Goal: Information Seeking & Learning: Understand process/instructions

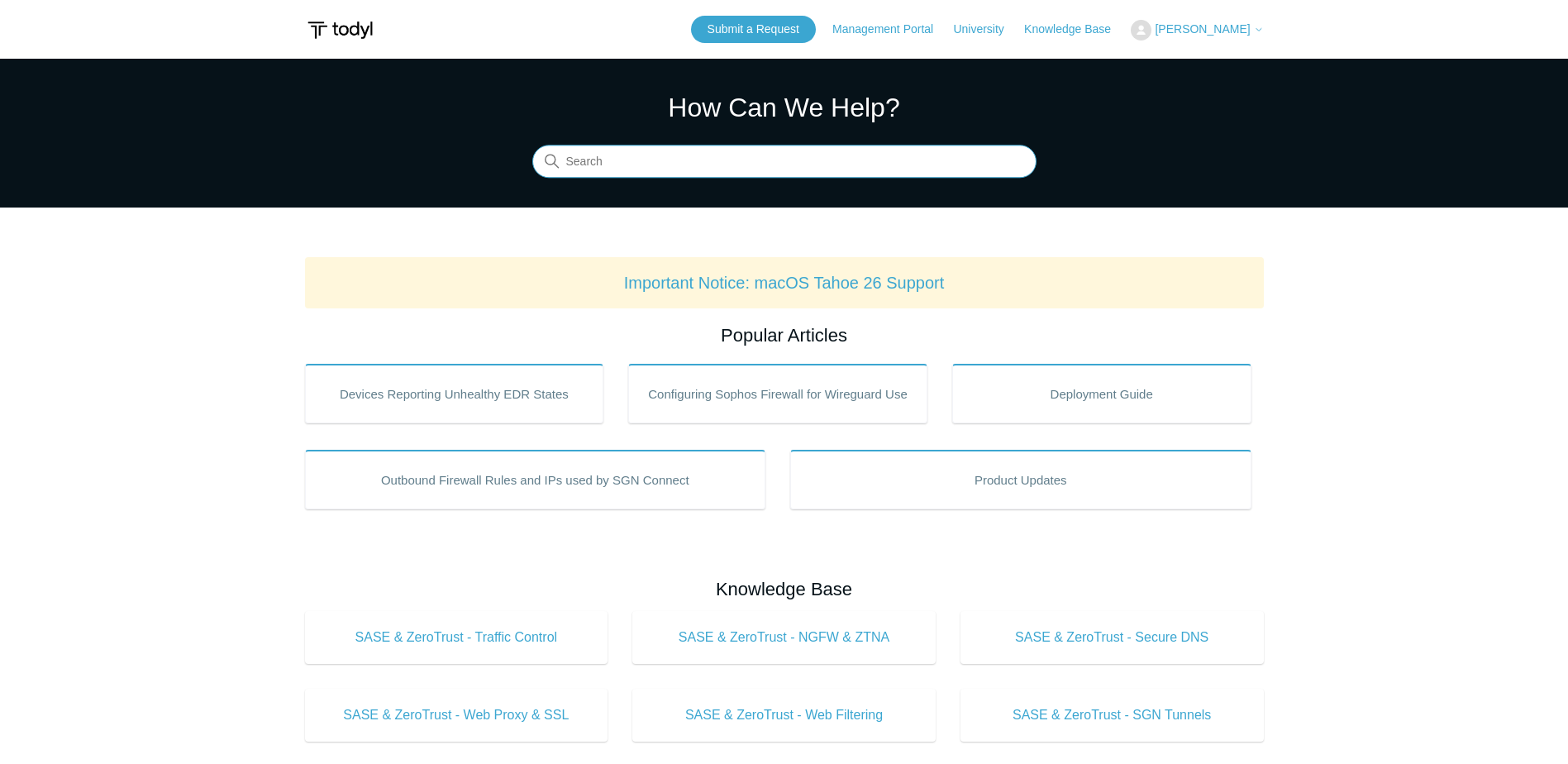
click at [732, 164] on input "Search" at bounding box center [784, 162] width 505 height 33
type input "view sites blocked"
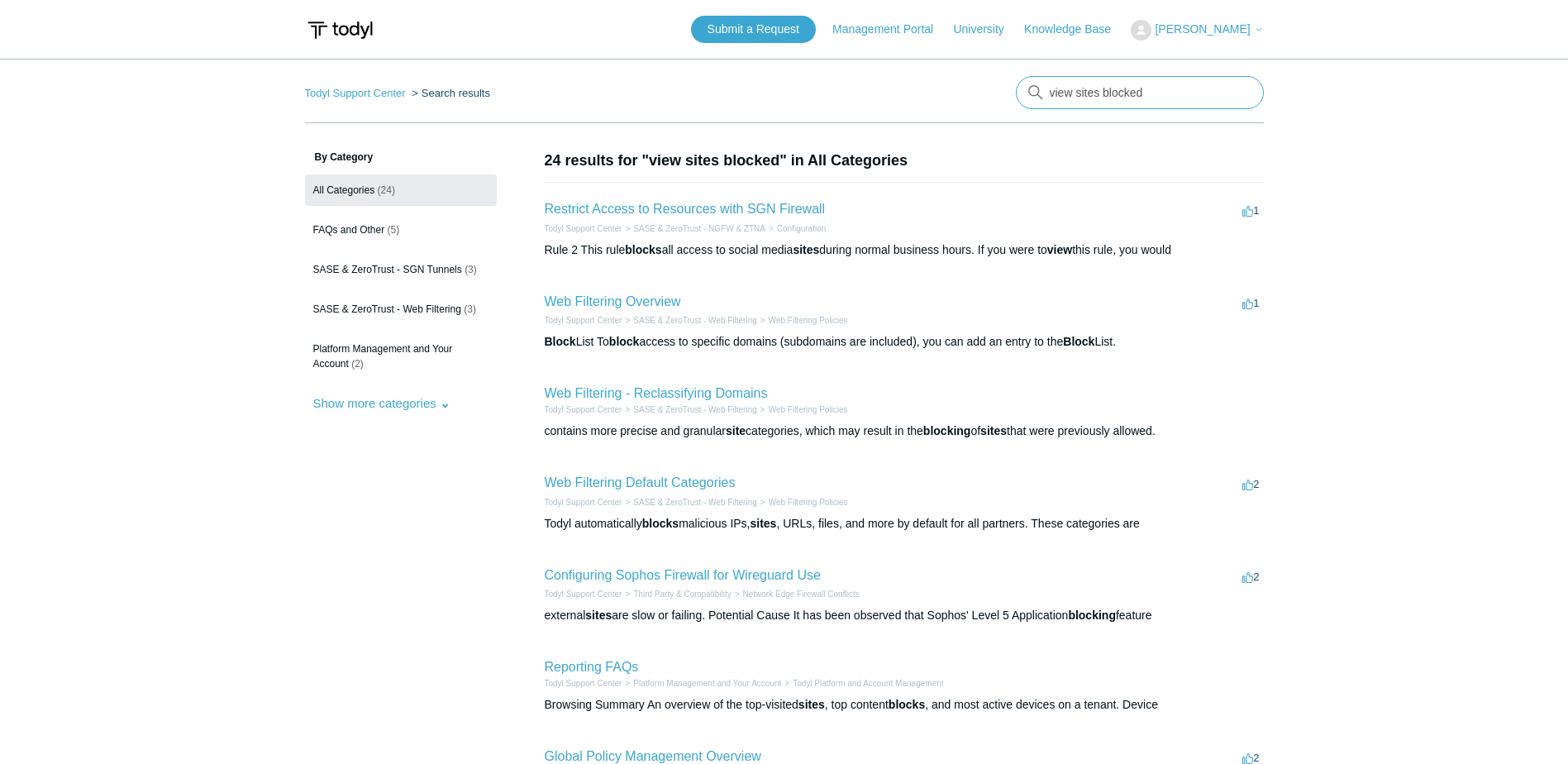
drag, startPoint x: 1158, startPoint y: 91, endPoint x: 998, endPoint y: 91, distance: 160.0
click at [998, 91] on nav "Todyl Support Center Search results There are no matching results in this help …" at bounding box center [784, 99] width 959 height 47
type input "view websites visited"
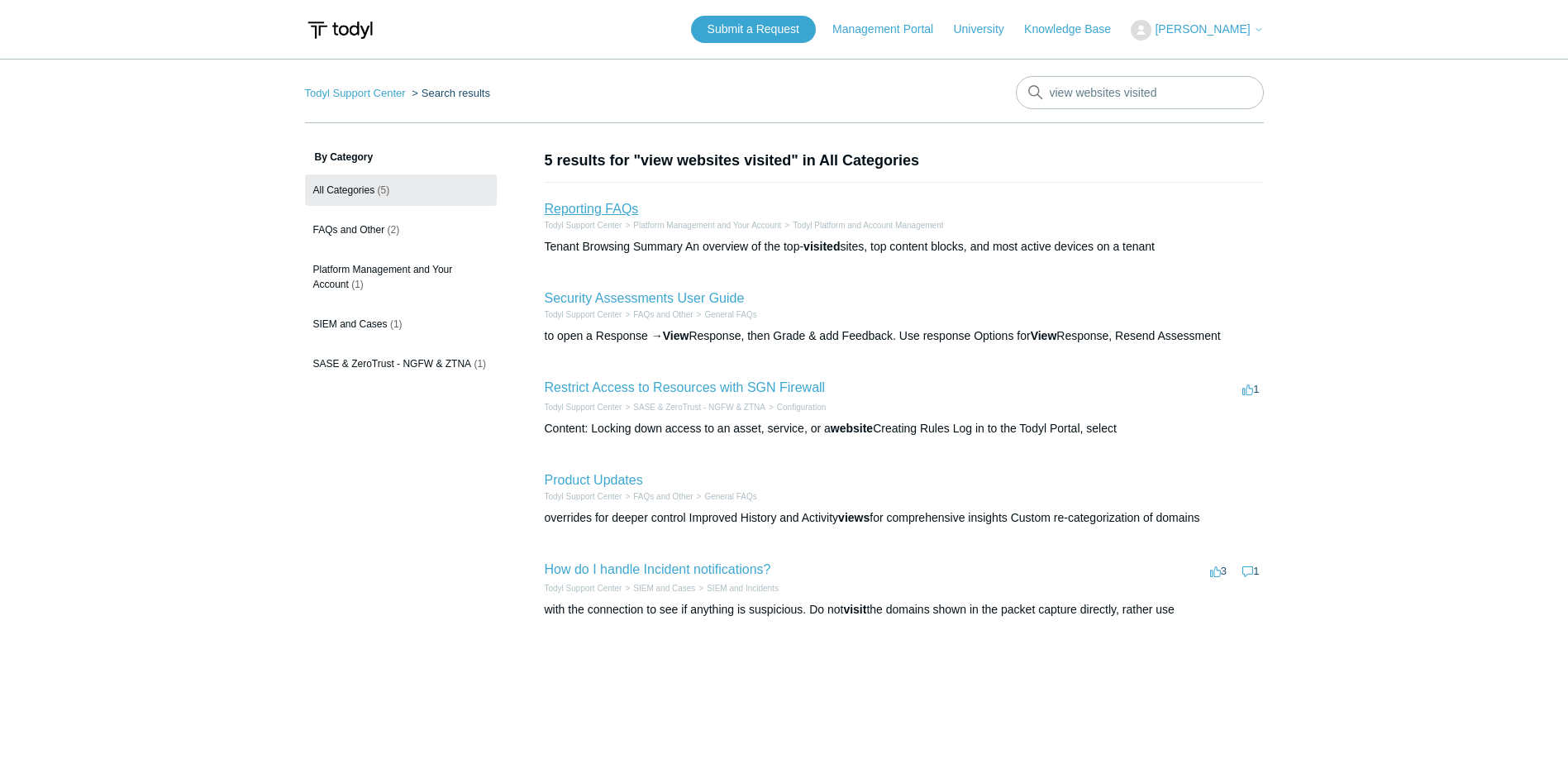
click at [588, 206] on link "Reporting FAQs" at bounding box center [591, 209] width 94 height 14
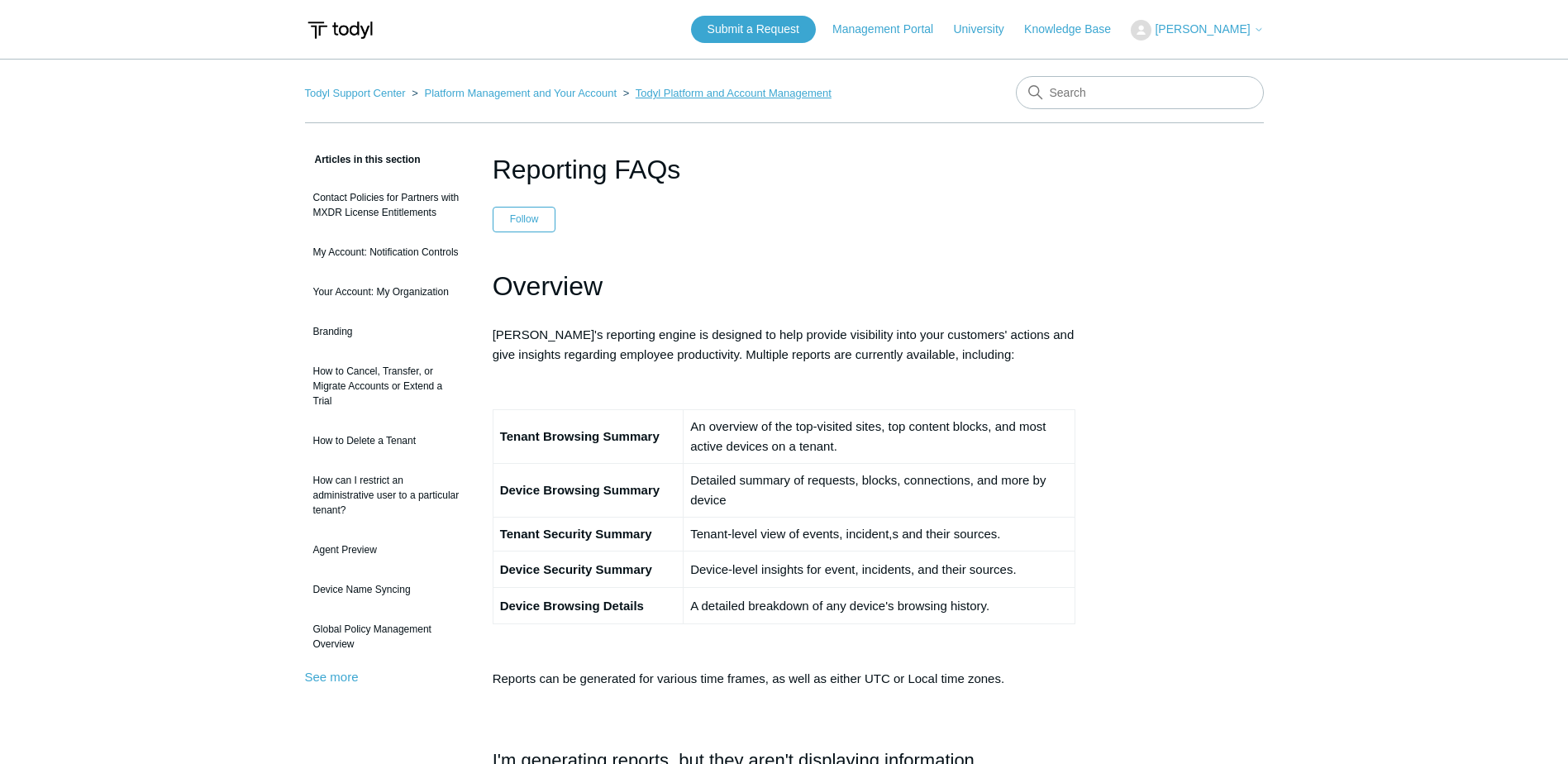
click at [687, 95] on link "Todyl Platform and Account Management" at bounding box center [734, 92] width 196 height 13
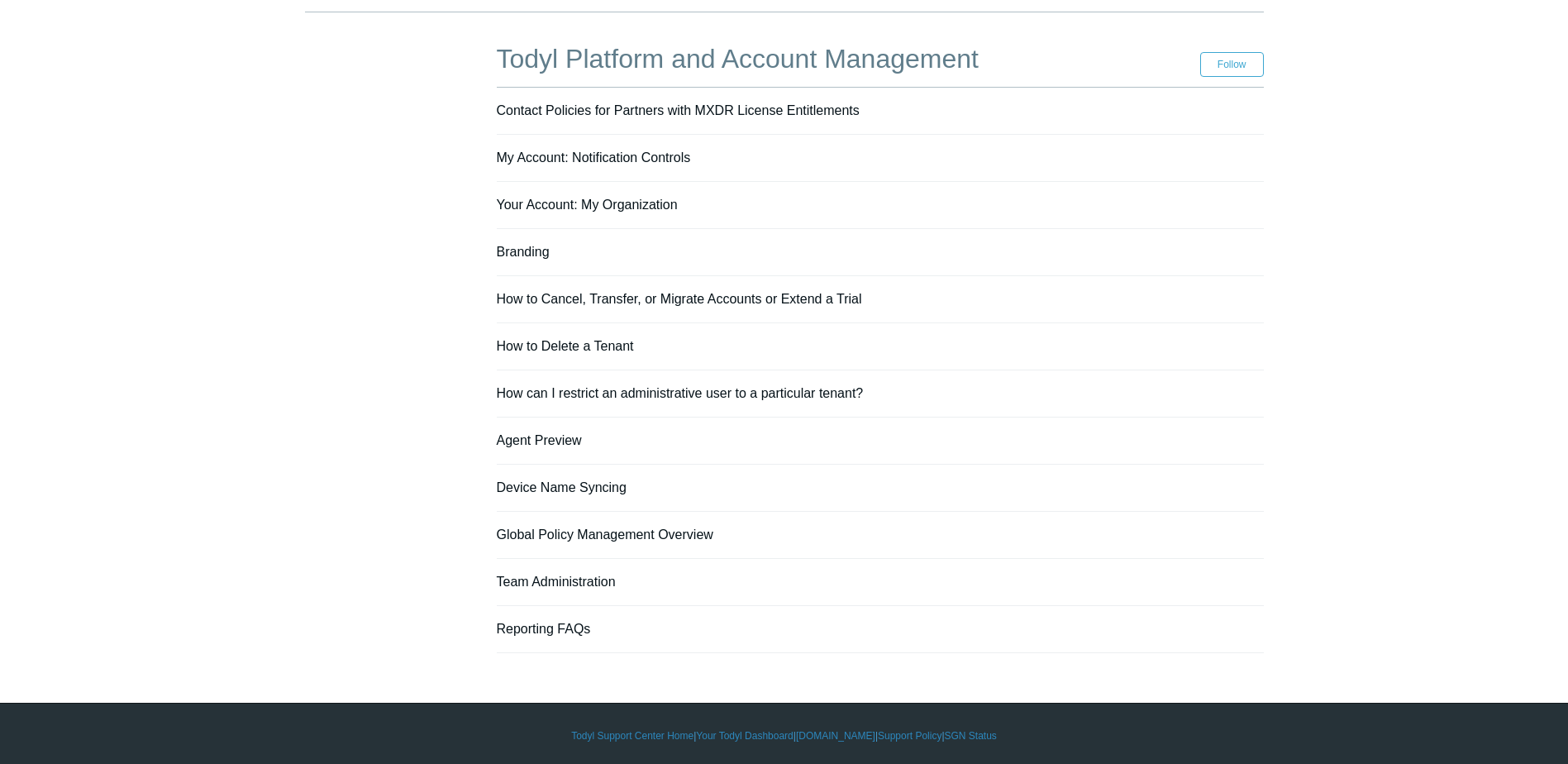
scroll to position [115, 0]
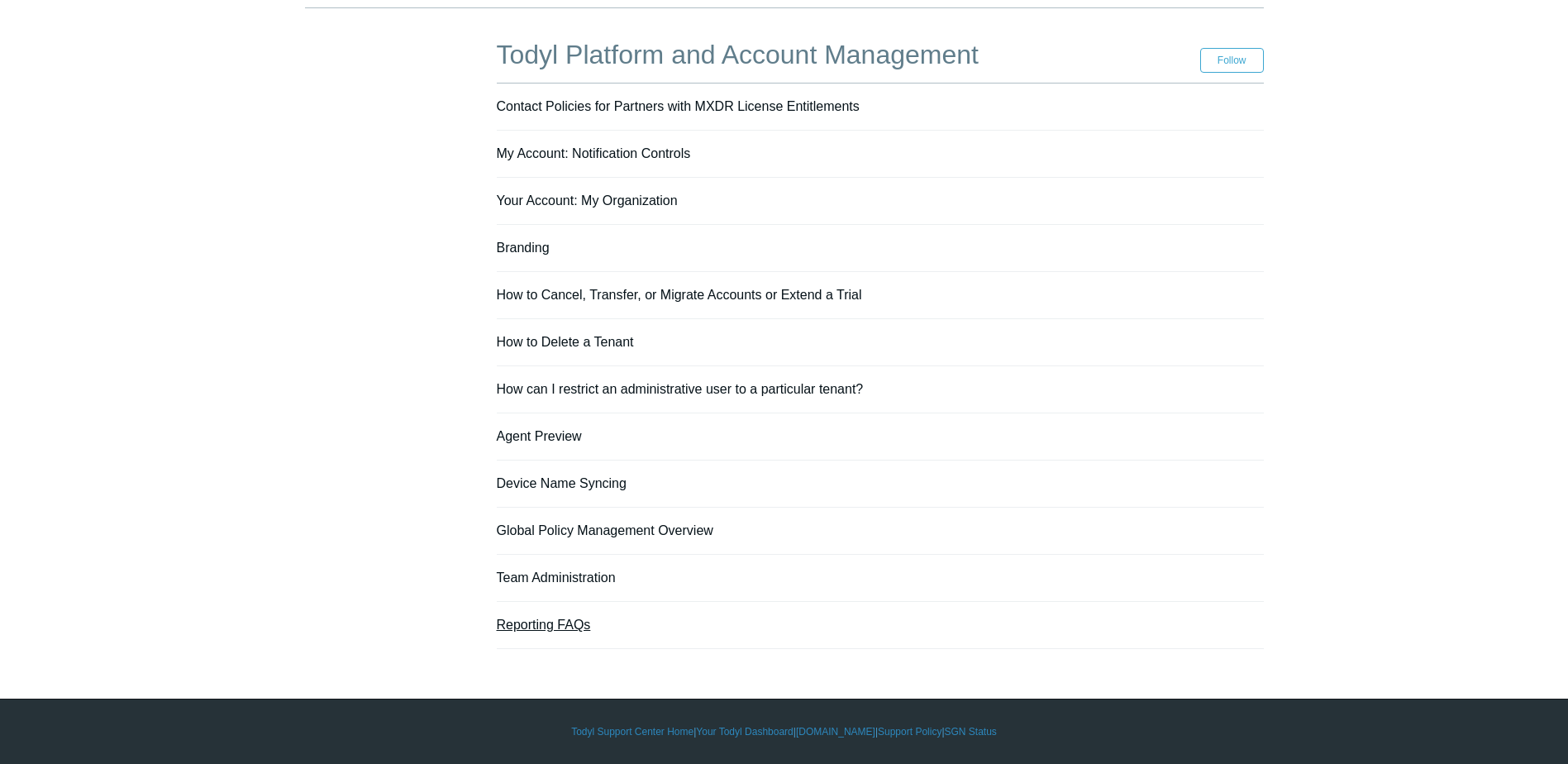
click at [528, 620] on link "Reporting FAQs" at bounding box center [543, 624] width 94 height 14
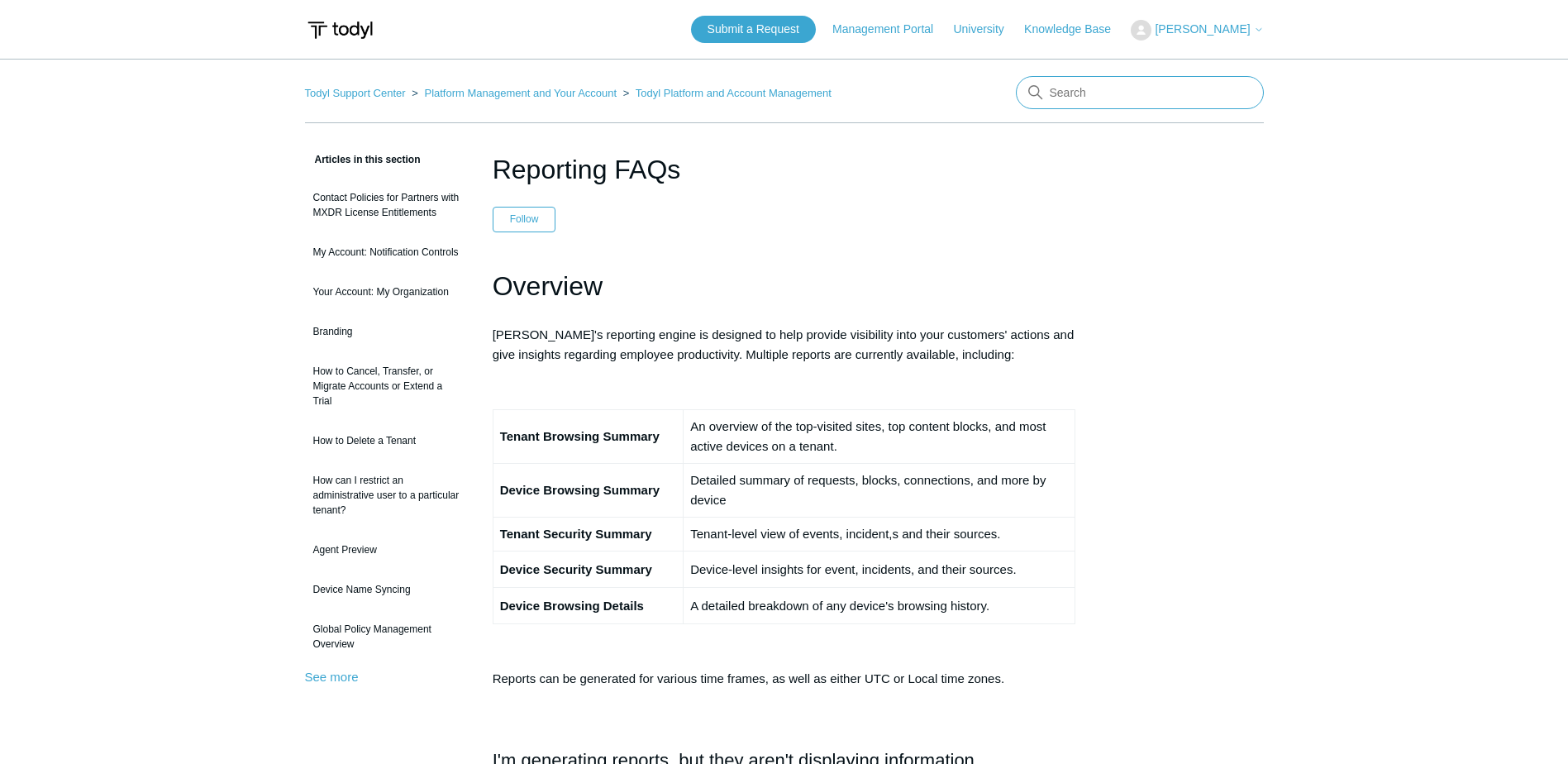
click at [1122, 87] on input "Search" at bounding box center [1139, 92] width 248 height 33
type input "how to view reports"
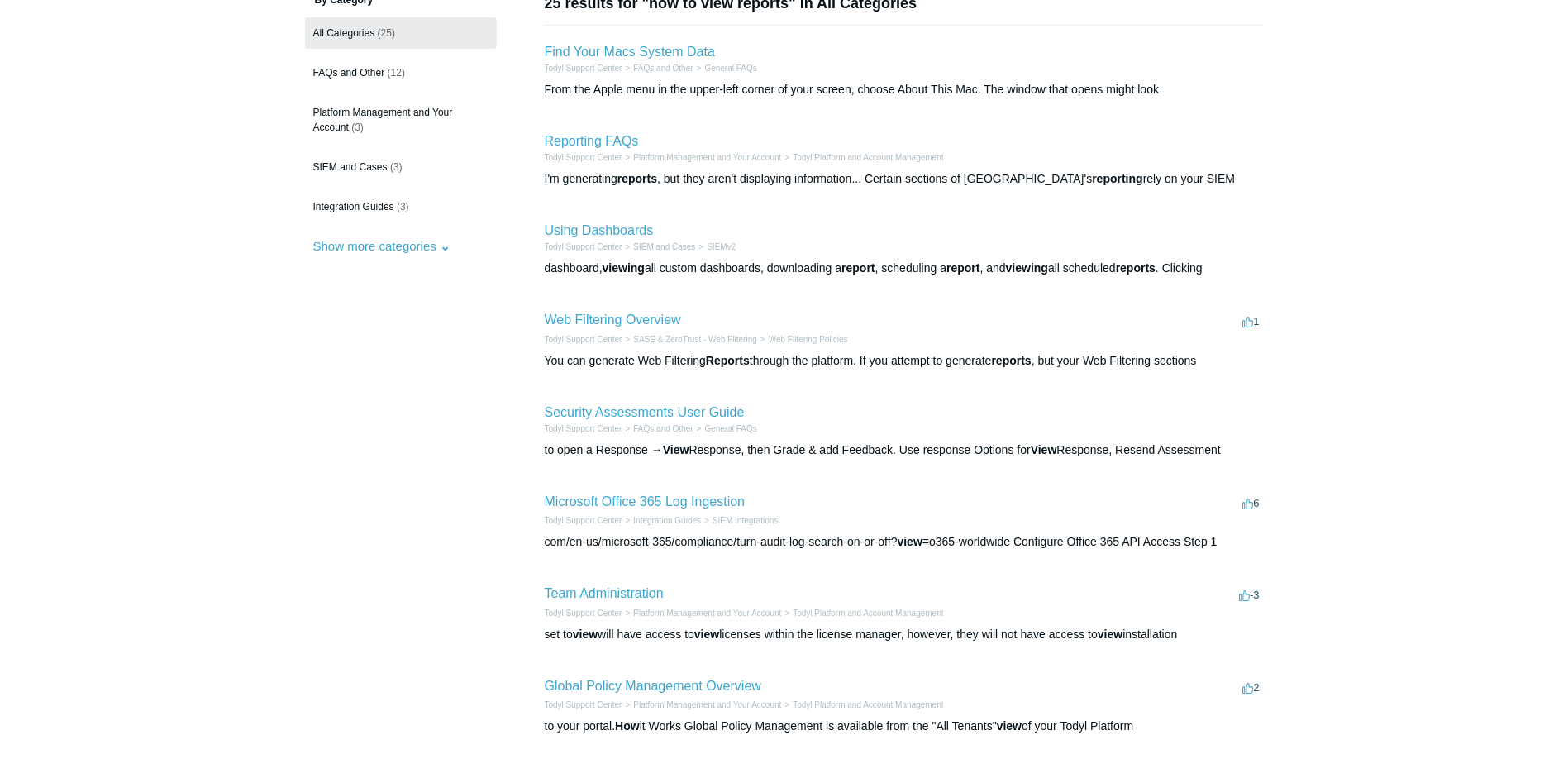
scroll to position [165, 0]
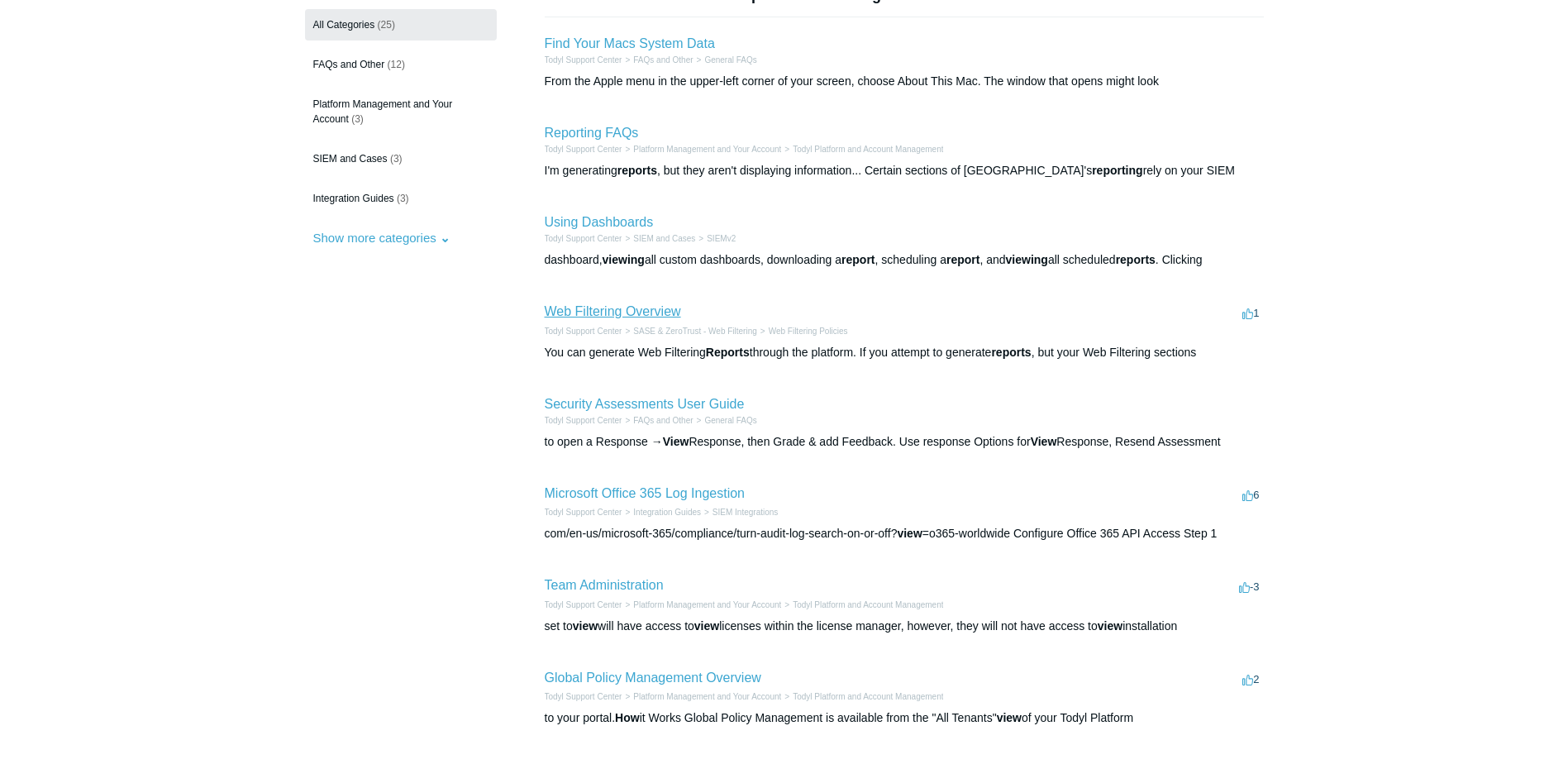
click at [616, 318] on link "Web Filtering Overview" at bounding box center [612, 311] width 136 height 14
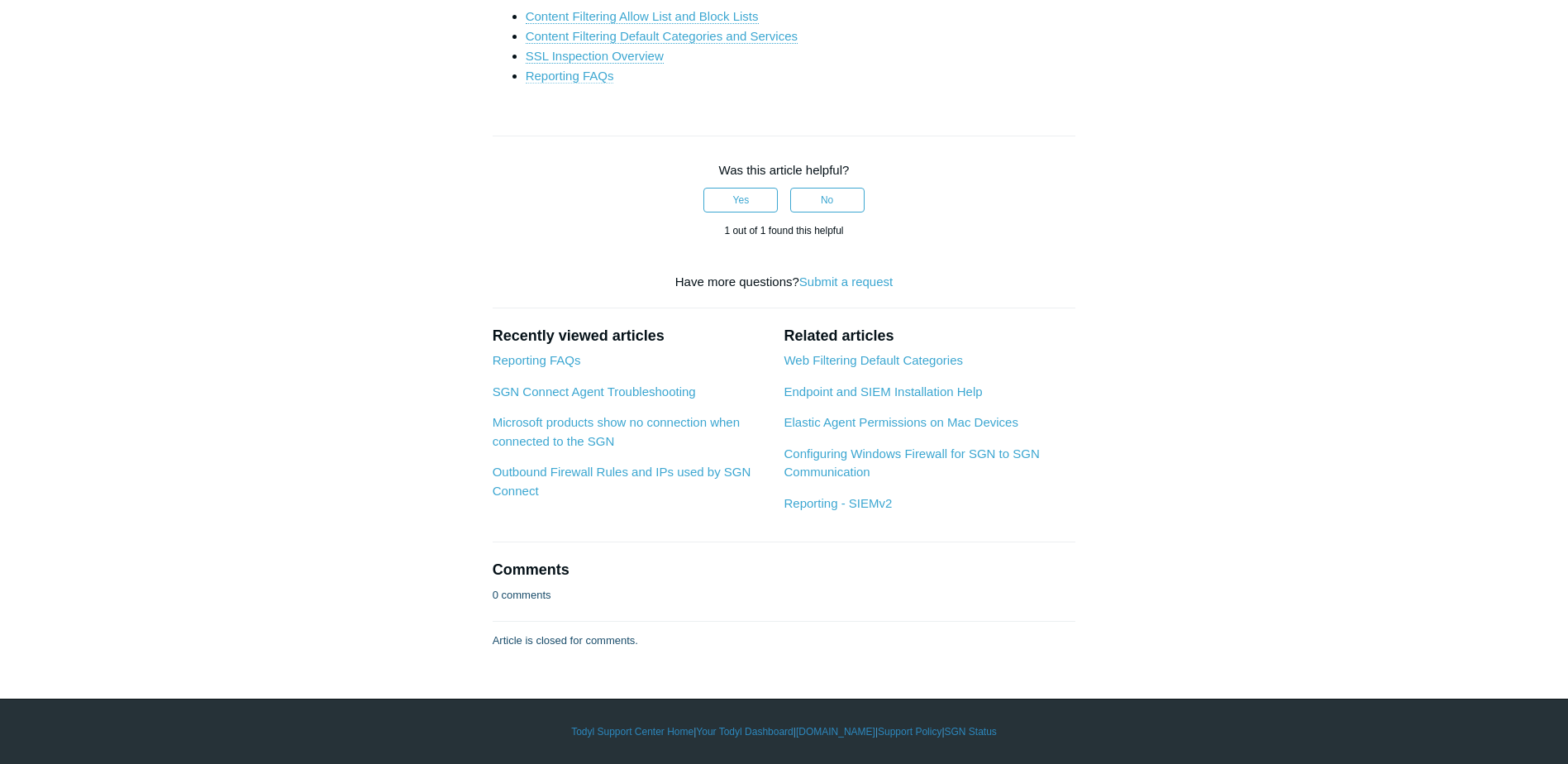
scroll to position [4050, 0]
